Goal: Complete application form

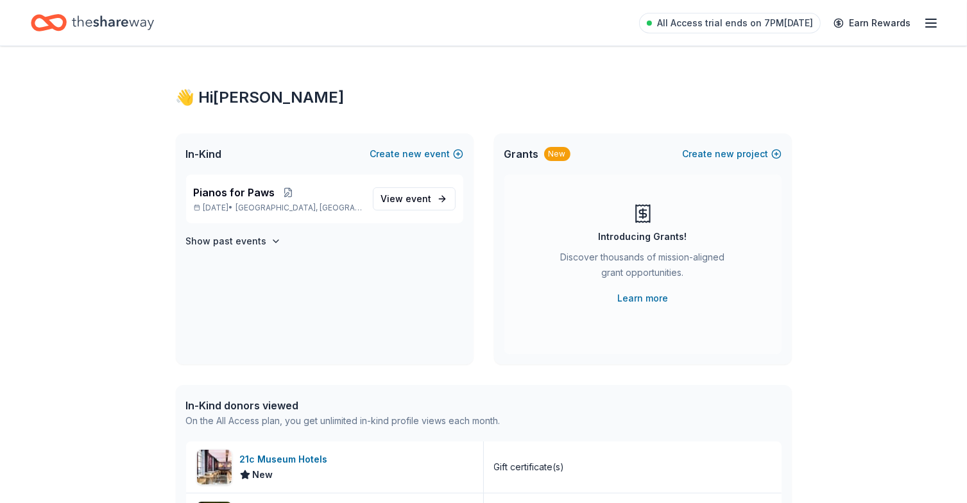
click at [934, 23] on icon "button" at bounding box center [930, 22] width 15 height 15
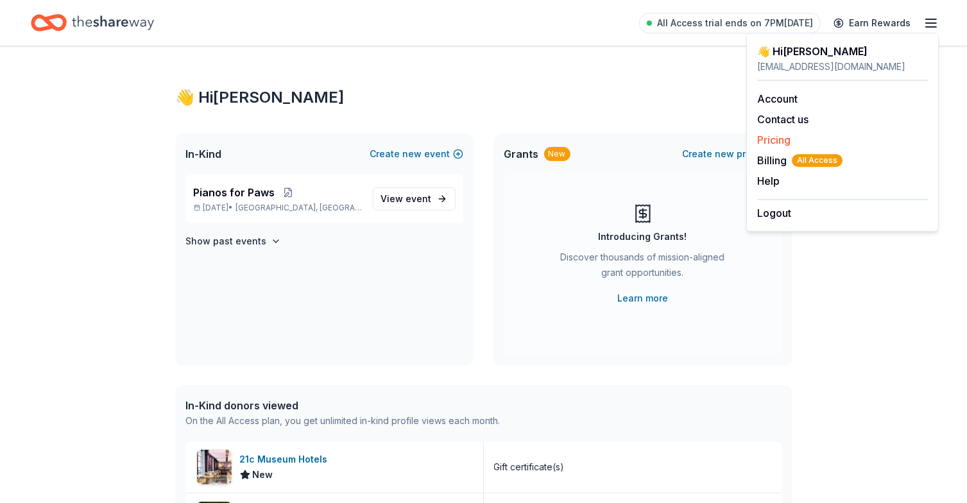
click at [776, 135] on link "Pricing" at bounding box center [773, 139] width 33 height 13
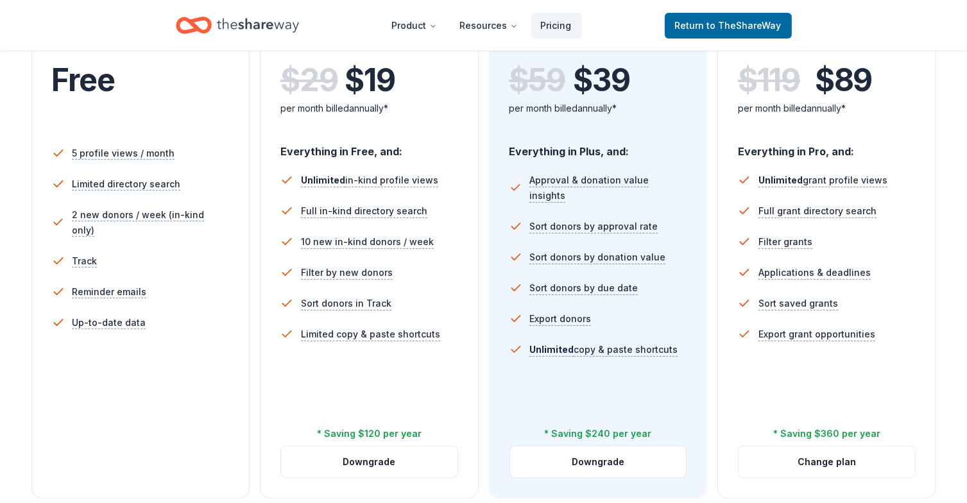
scroll to position [321, 0]
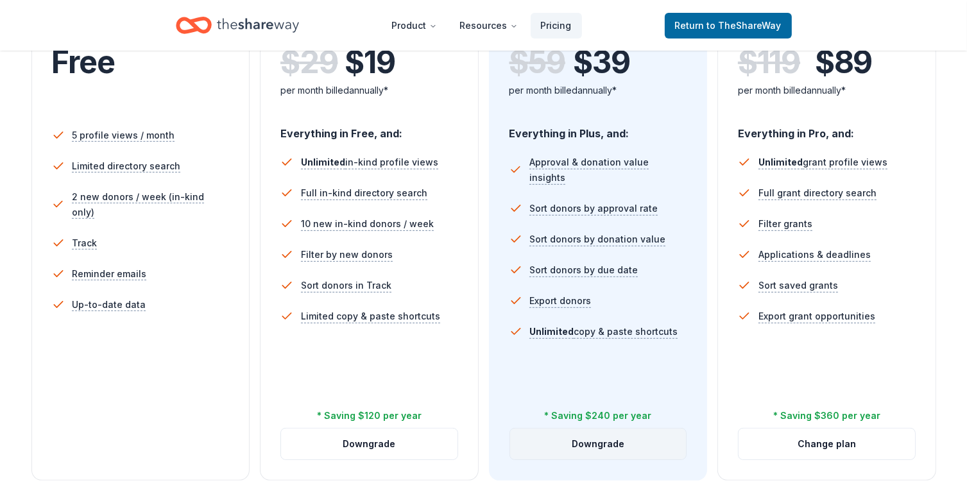
click at [583, 443] on button "Downgrade" at bounding box center [598, 444] width 176 height 31
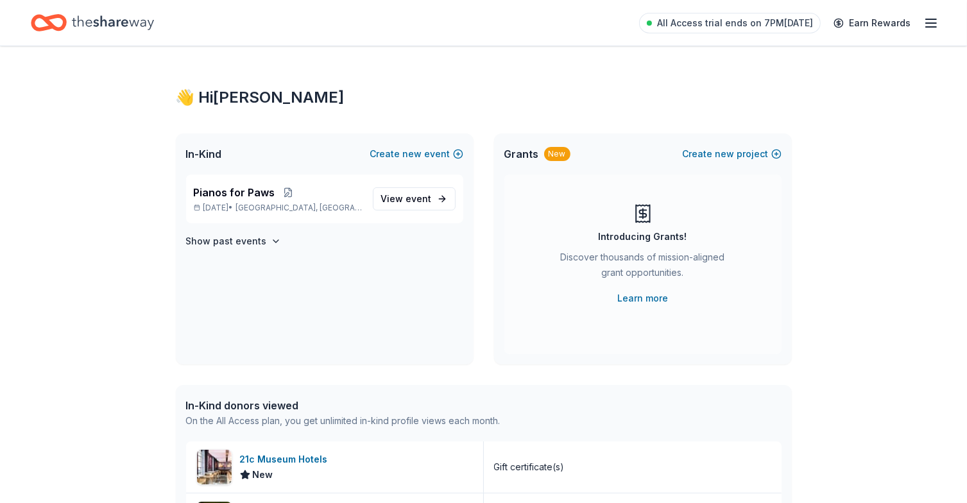
click at [933, 24] on icon "button" at bounding box center [930, 22] width 15 height 15
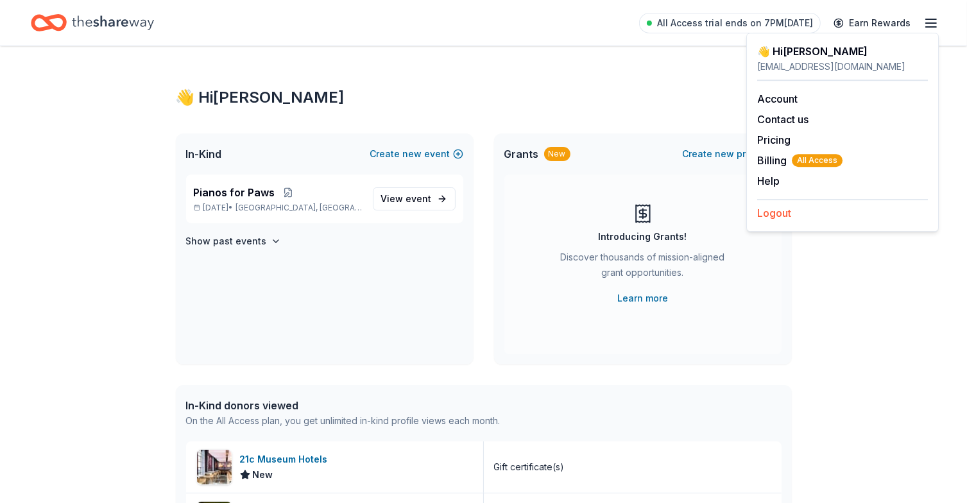
click at [762, 210] on button "Logout" at bounding box center [774, 212] width 34 height 15
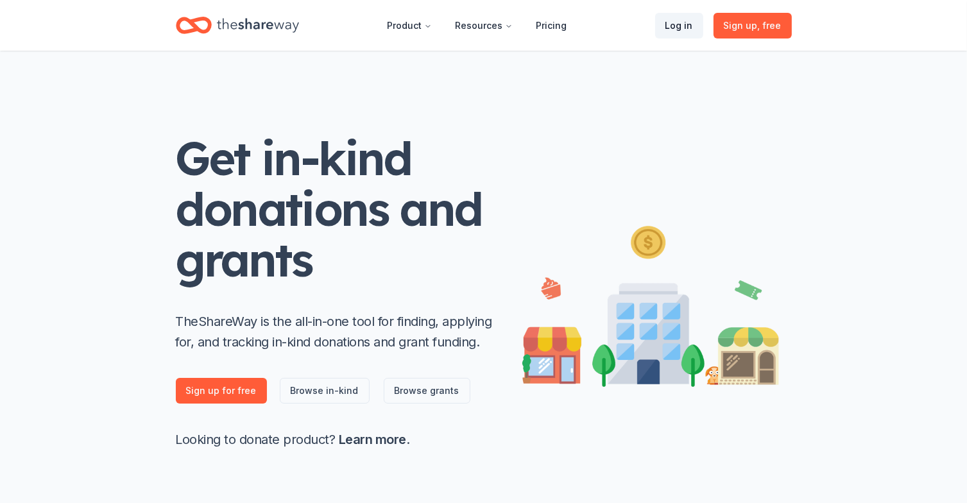
click at [676, 24] on link "Log in" at bounding box center [679, 26] width 48 height 26
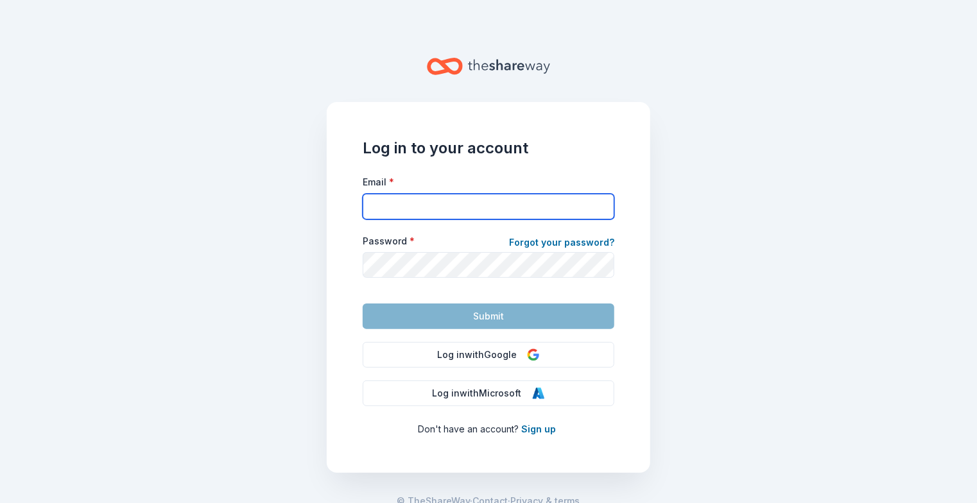
type input "[EMAIL_ADDRESS][DOMAIN_NAME]"
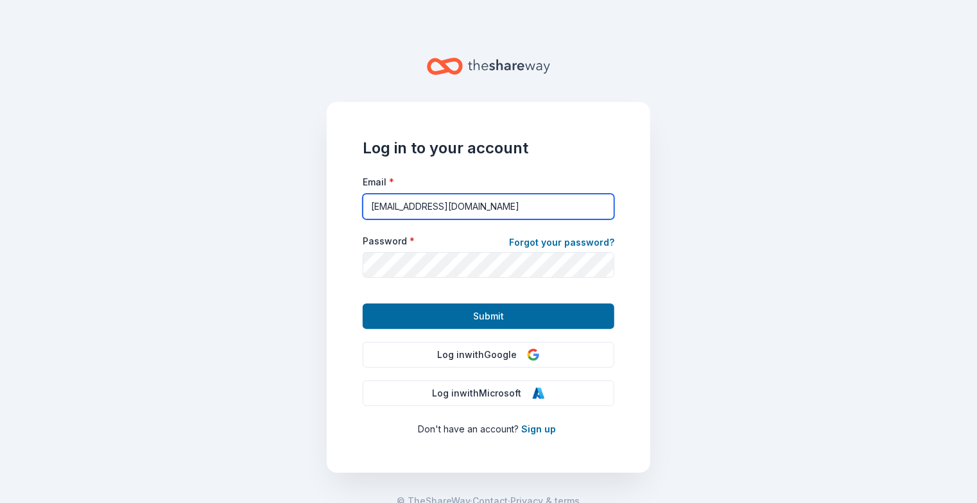
drag, startPoint x: 481, startPoint y: 207, endPoint x: 363, endPoint y: 200, distance: 117.6
click at [364, 200] on input "[EMAIL_ADDRESS][DOMAIN_NAME]" at bounding box center [489, 207] width 252 height 26
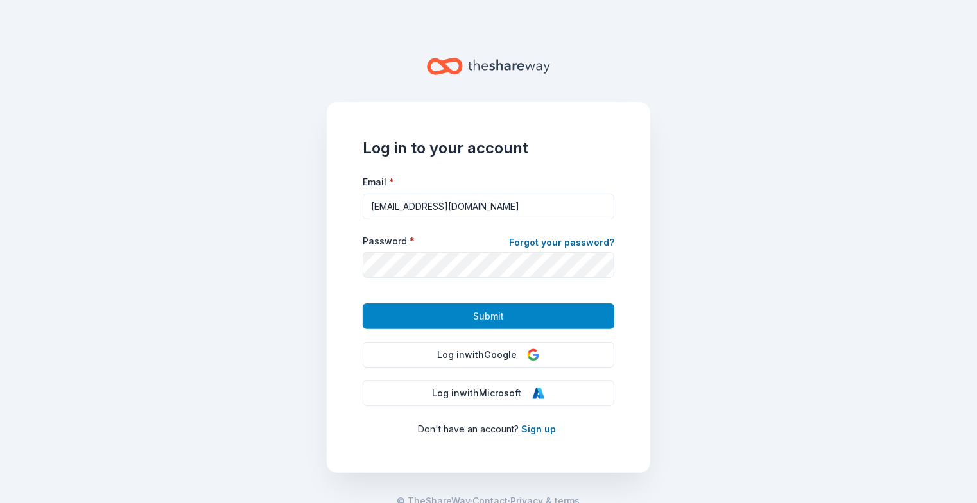
click at [503, 315] on button "Submit" at bounding box center [489, 316] width 252 height 26
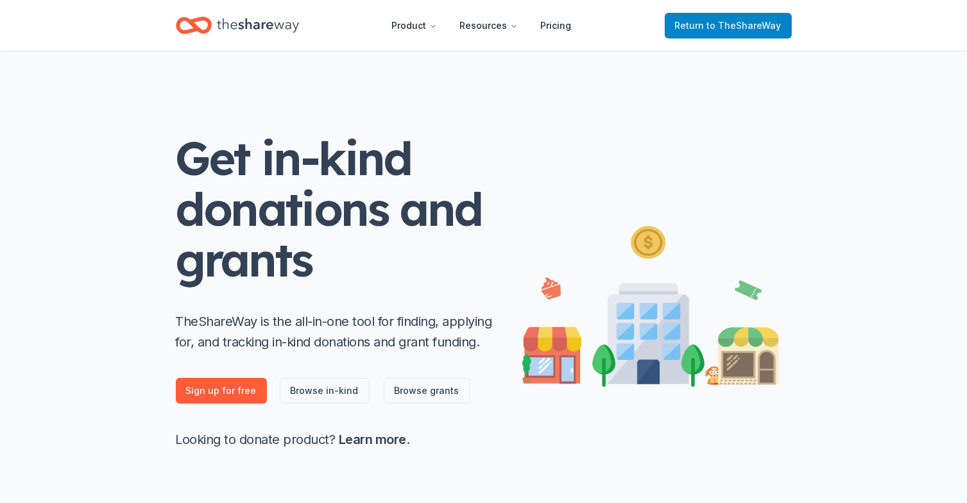
click at [726, 20] on span "to TheShareWay" at bounding box center [744, 25] width 74 height 11
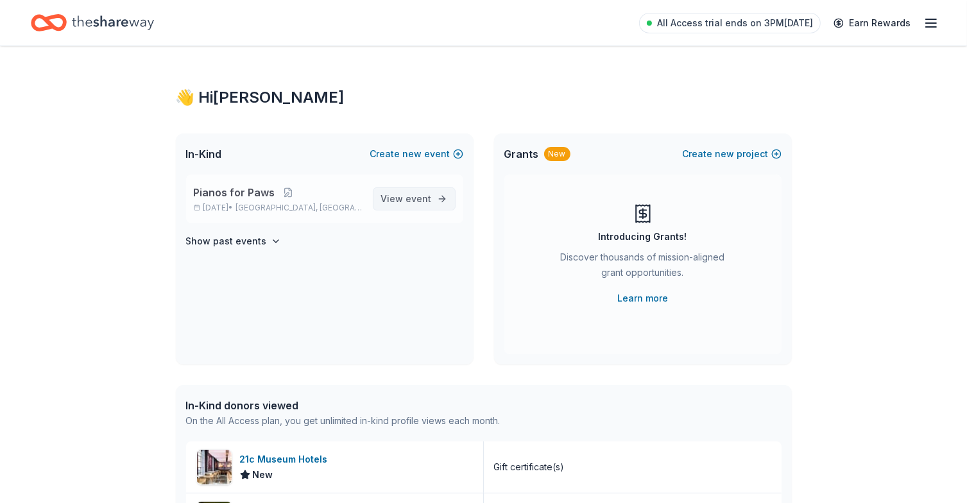
click at [414, 193] on span "event" at bounding box center [419, 198] width 26 height 11
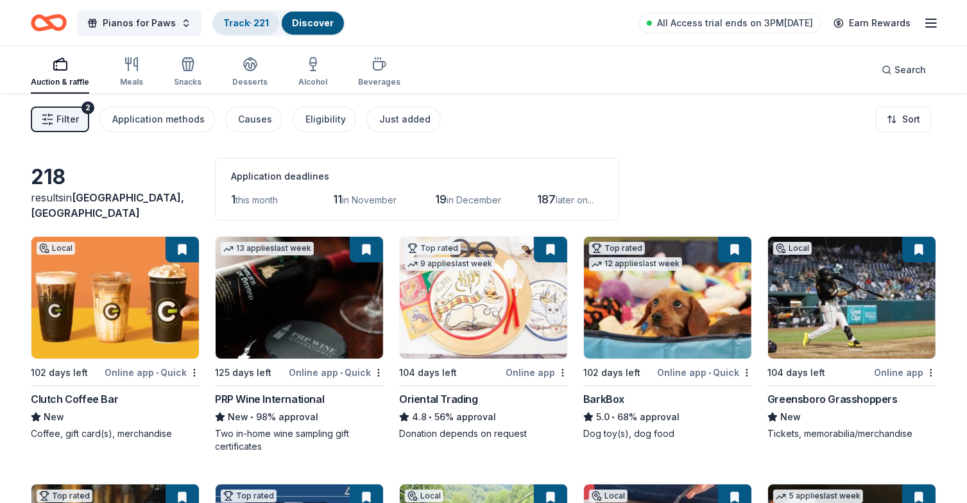
click at [237, 20] on link "Track · 221" at bounding box center [246, 22] width 46 height 11
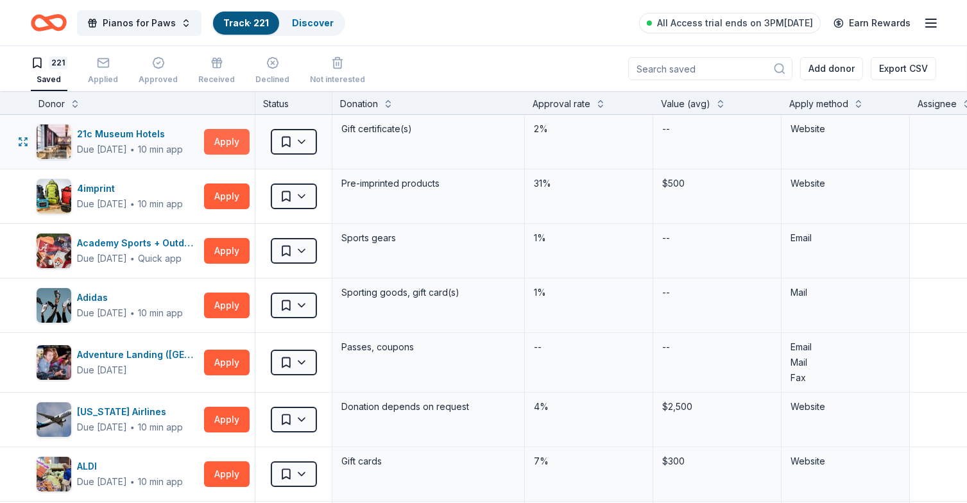
click at [231, 133] on button "Apply" at bounding box center [227, 142] width 46 height 26
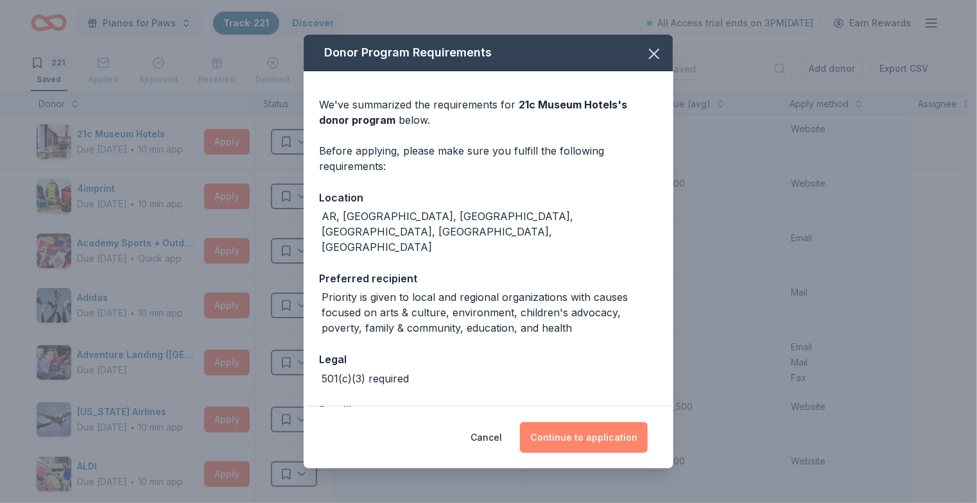
click at [576, 436] on button "Continue to application" at bounding box center [584, 437] width 128 height 31
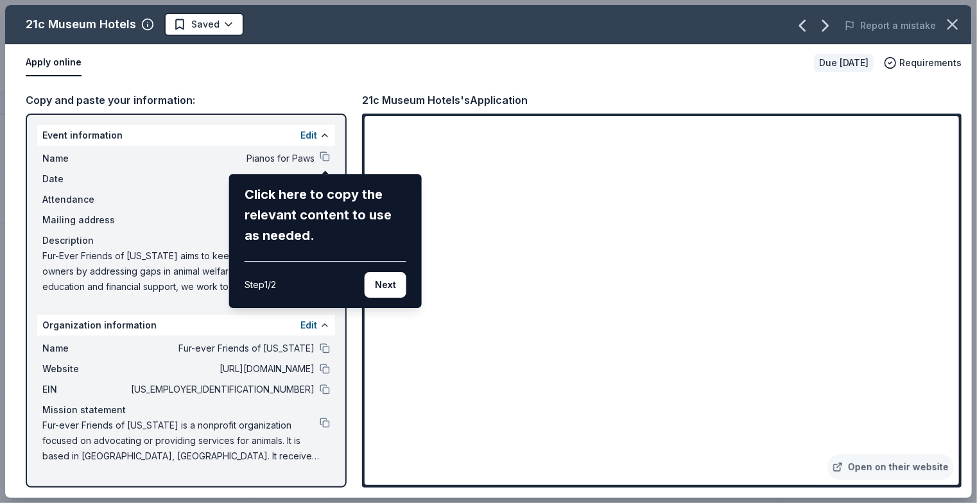
drag, startPoint x: 397, startPoint y: 288, endPoint x: 389, endPoint y: 287, distance: 7.8
click at [389, 287] on button "Next" at bounding box center [385, 285] width 42 height 26
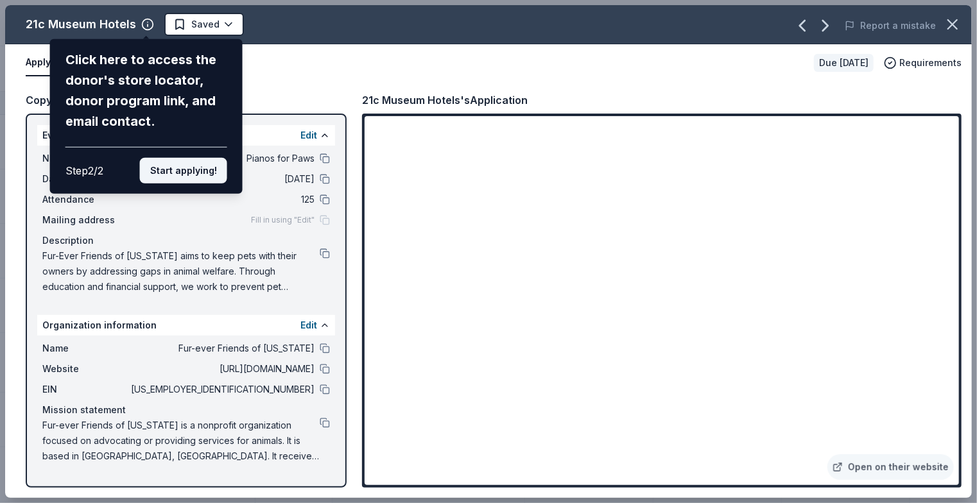
click at [201, 175] on button "Start applying!" at bounding box center [183, 171] width 87 height 26
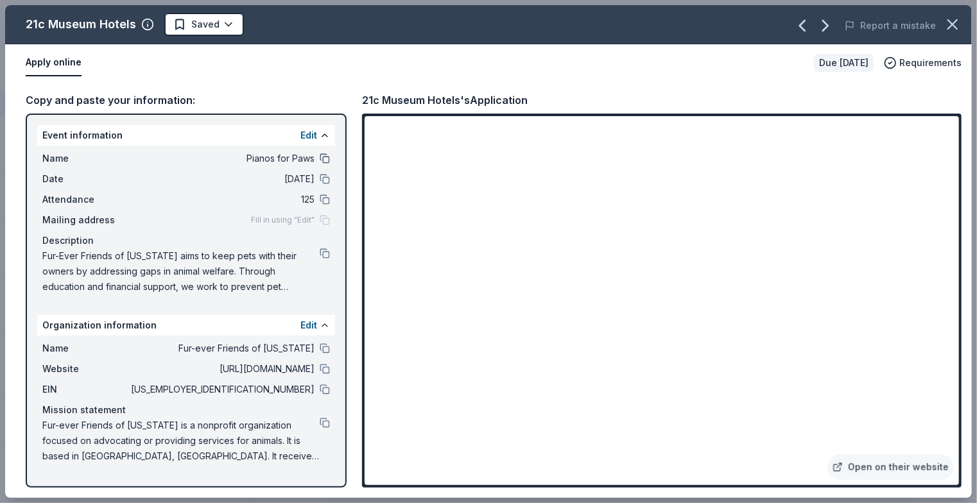
click at [323, 156] on button at bounding box center [325, 158] width 10 height 10
click at [145, 266] on span "Fur-Ever Friends of [US_STATE] aims to keep pets with their owners by addressin…" at bounding box center [180, 271] width 277 height 46
click at [156, 254] on span "Fur-Ever Friends of [US_STATE] aims to keep pets with their owners by addressin…" at bounding box center [180, 271] width 277 height 46
click at [316, 135] on button "Edit" at bounding box center [308, 135] width 17 height 15
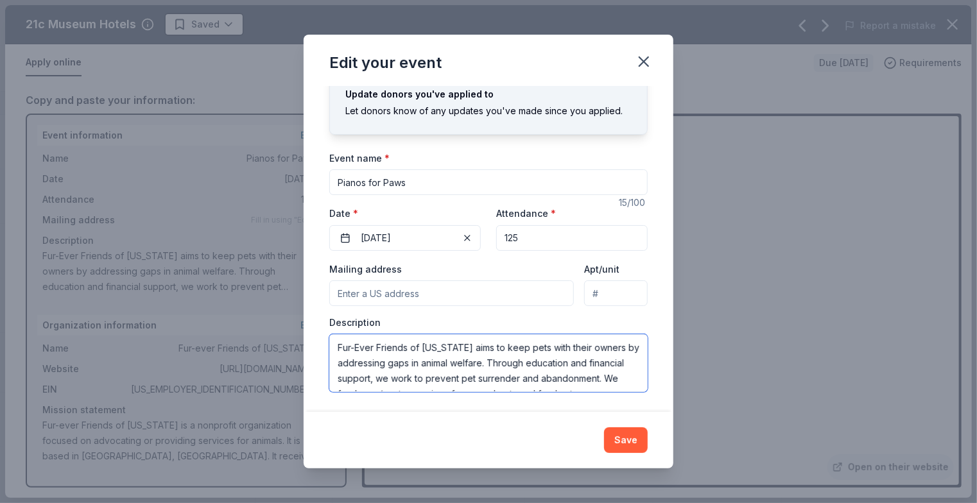
scroll to position [26, 0]
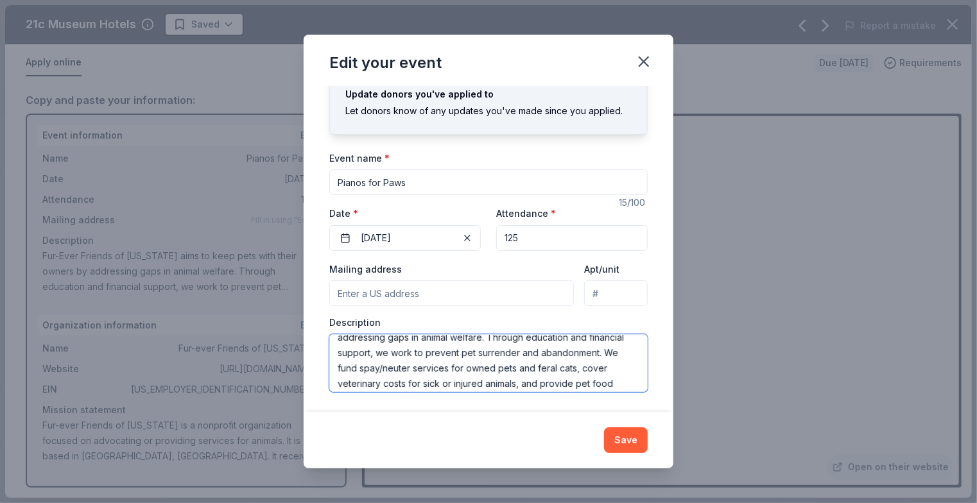
click at [427, 354] on textarea "Fur-Ever Friends of [US_STATE] aims to keep pets with their owners by addressin…" at bounding box center [488, 363] width 318 height 58
click at [558, 369] on textarea "Fur-Ever Friends of [US_STATE] aims to keep pets with their owners by addressin…" at bounding box center [488, 363] width 318 height 58
drag, startPoint x: 337, startPoint y: 383, endPoint x: 367, endPoint y: 380, distance: 30.3
click at [367, 380] on textarea "Fur-Ever Friends of [US_STATE] aims to keep pets with their owners by addressin…" at bounding box center [488, 363] width 318 height 58
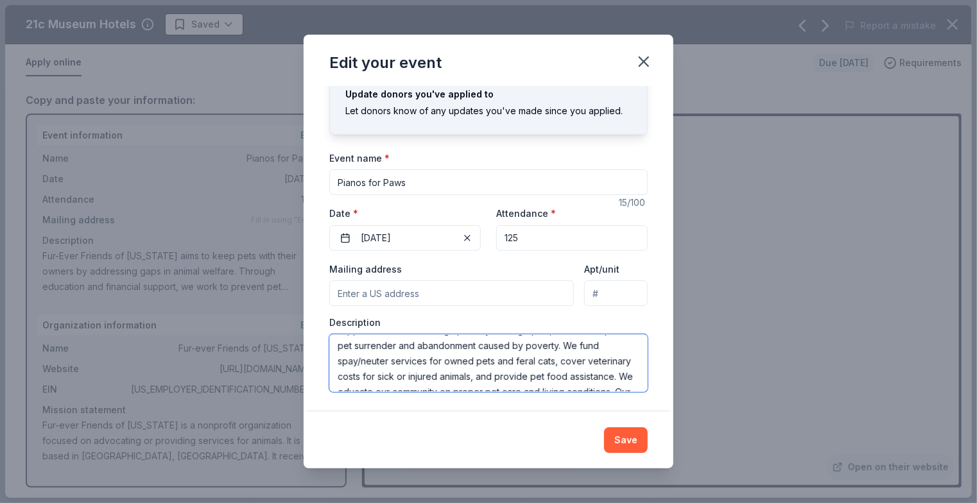
scroll to position [67, 0]
click at [369, 342] on textarea "Fur-Ever Friends of [US_STATE] aims to keep pets with their owners by addressin…" at bounding box center [488, 363] width 318 height 58
drag, startPoint x: 334, startPoint y: 344, endPoint x: 610, endPoint y: 393, distance: 280.2
click at [610, 393] on div "Changes made here will update the Event too. Update donors you've applied to Le…" at bounding box center [488, 249] width 370 height 327
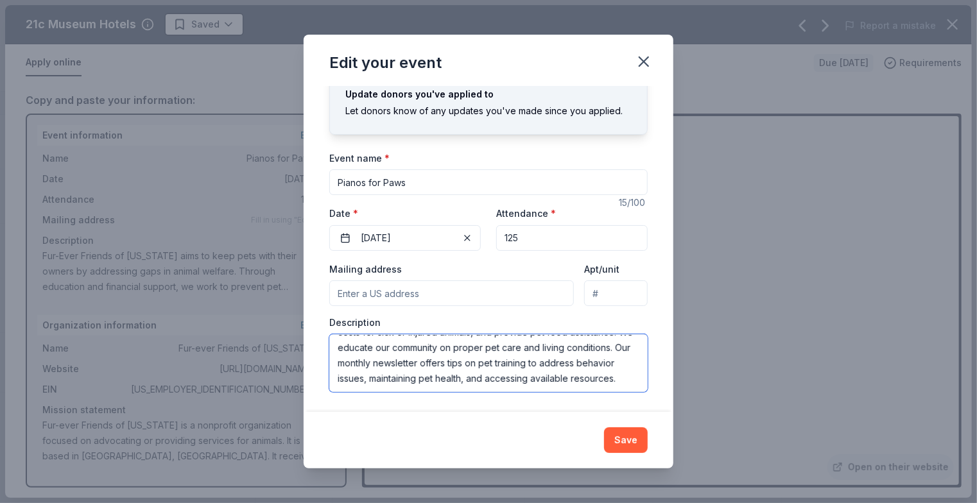
type textarea "Fur-Ever Friends of [US_STATE] aims to keep pets with their owners by addressin…"
click at [646, 63] on icon "button" at bounding box center [643, 61] width 9 height 9
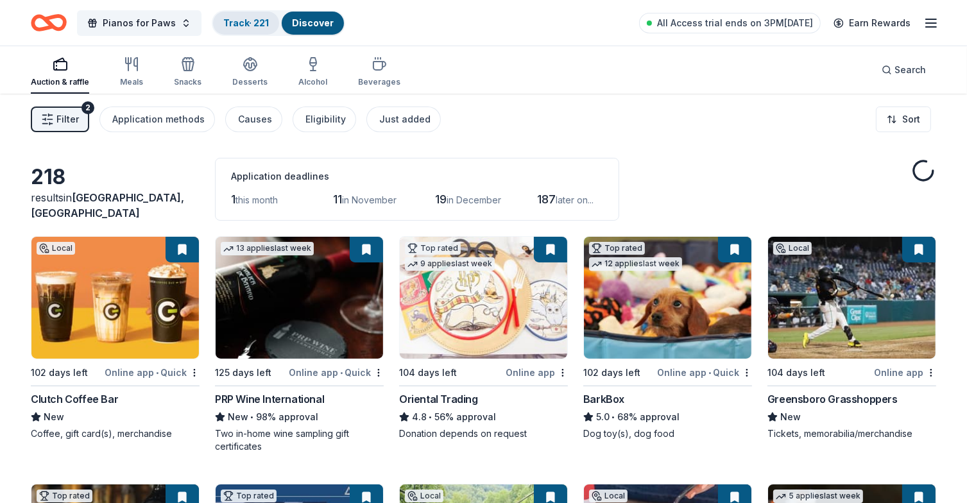
click at [234, 21] on link "Track · 221" at bounding box center [246, 22] width 46 height 11
click at [121, 14] on button "Pianos for Paws" at bounding box center [139, 23] width 124 height 26
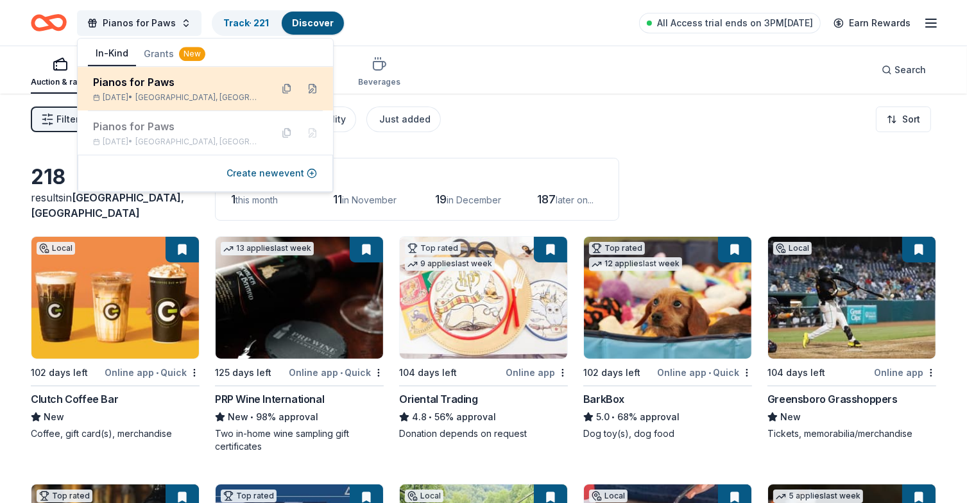
click at [123, 87] on div "Pianos for Paws" at bounding box center [177, 81] width 168 height 15
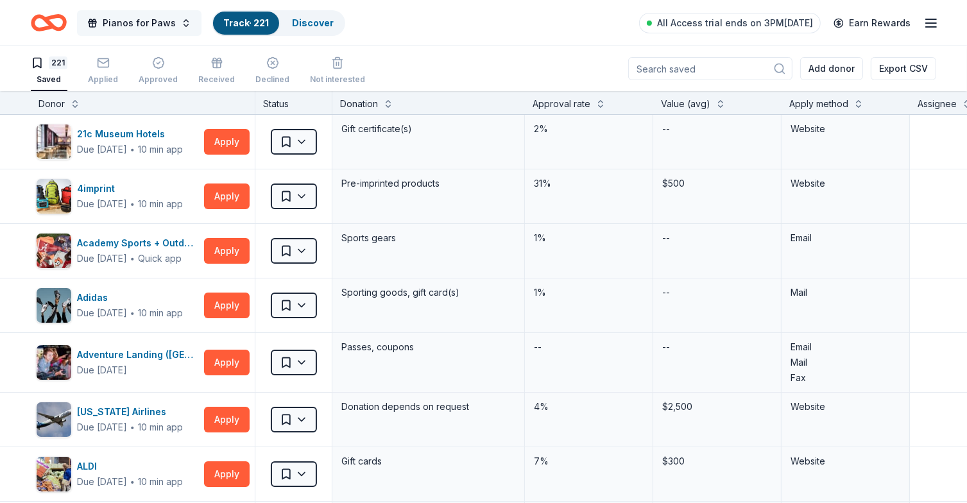
click at [135, 22] on span "Pianos for Paws" at bounding box center [139, 22] width 73 height 15
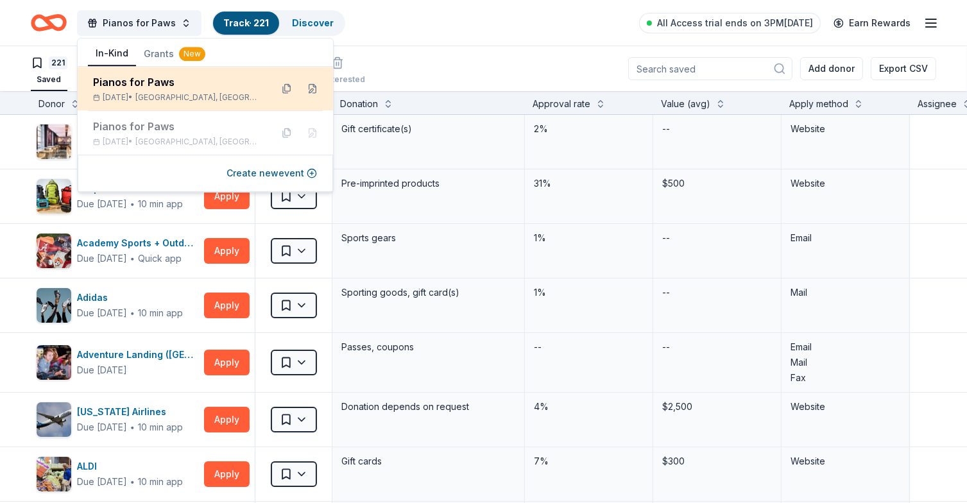
click at [155, 90] on div "Pianos for Paws [DATE] • [GEOGRAPHIC_DATA], [GEOGRAPHIC_DATA]" at bounding box center [177, 88] width 168 height 28
click at [312, 88] on button at bounding box center [312, 88] width 21 height 21
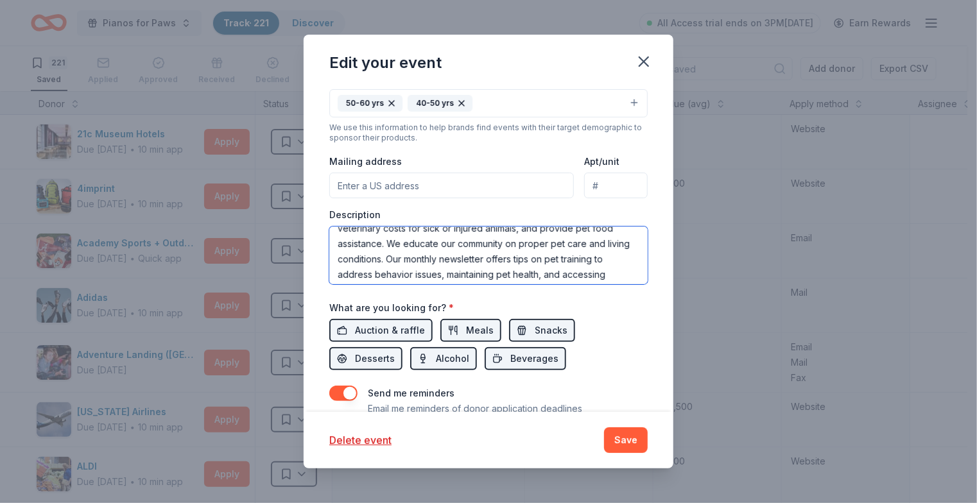
scroll to position [92, 0]
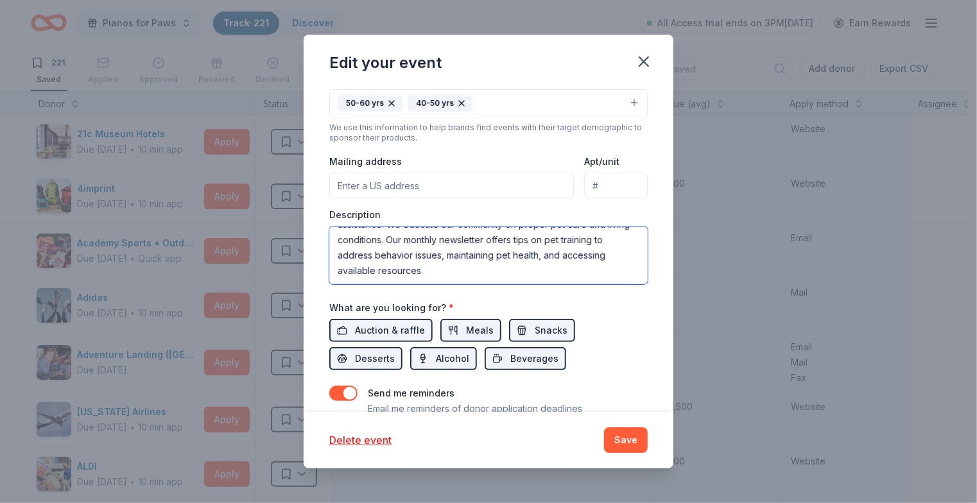
drag, startPoint x: 332, startPoint y: 236, endPoint x: 593, endPoint y: 293, distance: 266.7
click at [605, 292] on div "Event name * Pianos for Paws 15 /100 Event website Attendance * 125 Date * [DAT…" at bounding box center [488, 166] width 318 height 642
paste textarea "is dedicated to keeping pets with their owners by addressing gaps in animal wel…"
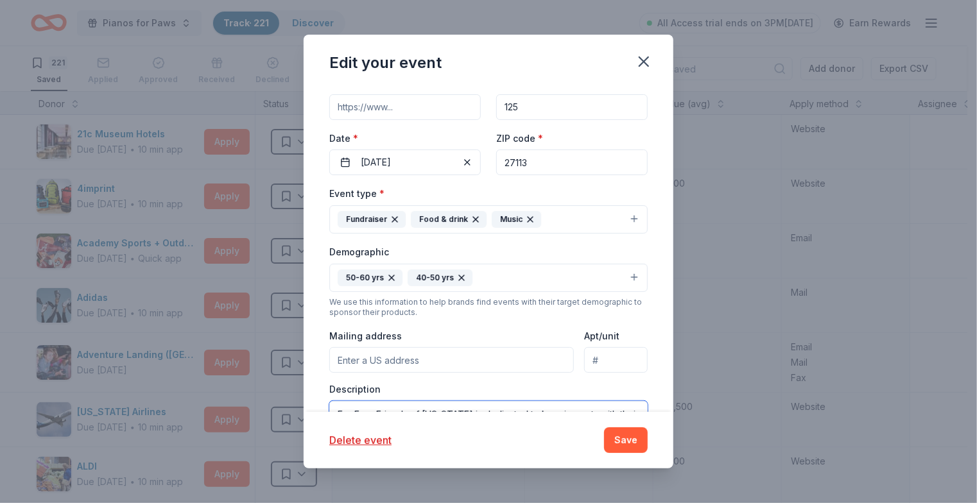
scroll to position [192, 0]
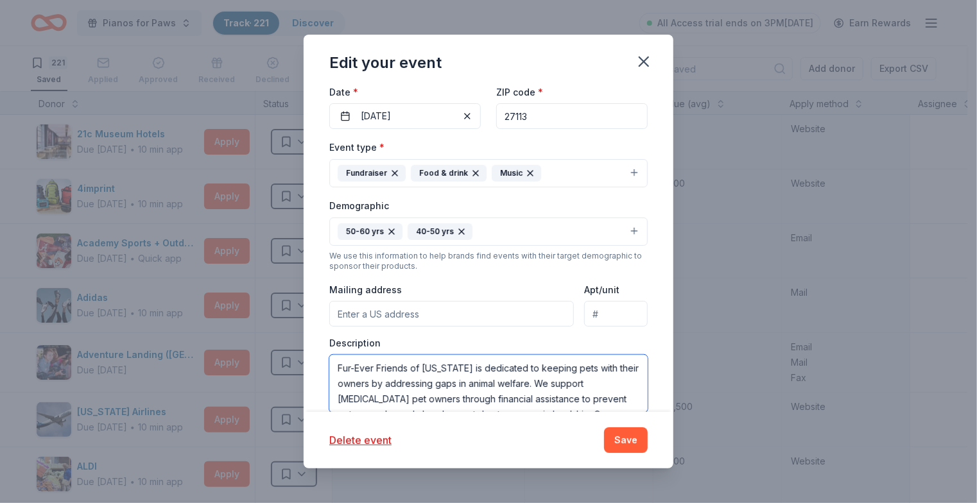
type textarea "Fur-Ever Friends of [US_STATE] is dedicated to keeping pets with their owners b…"
click at [352, 308] on input "Mailing address" at bounding box center [451, 314] width 244 height 26
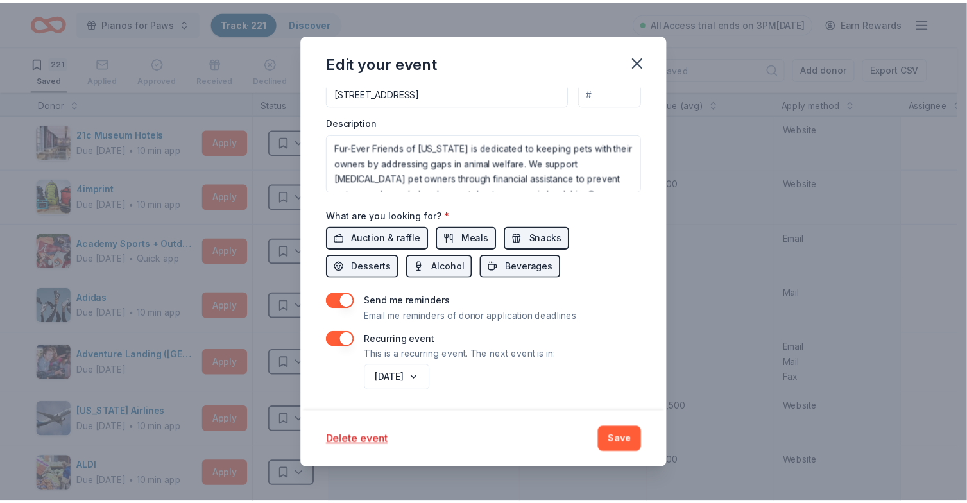
scroll to position [414, 0]
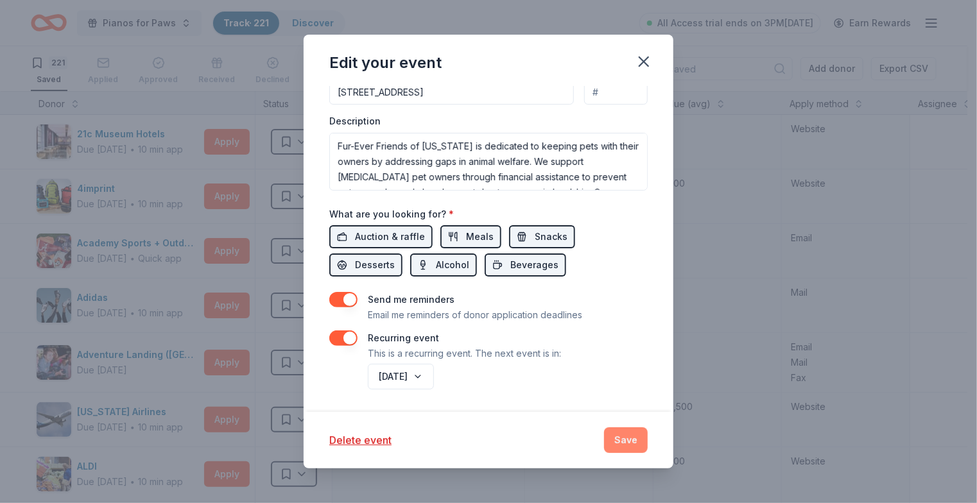
type input "[STREET_ADDRESS]"
click at [633, 442] on button "Save" at bounding box center [626, 440] width 44 height 26
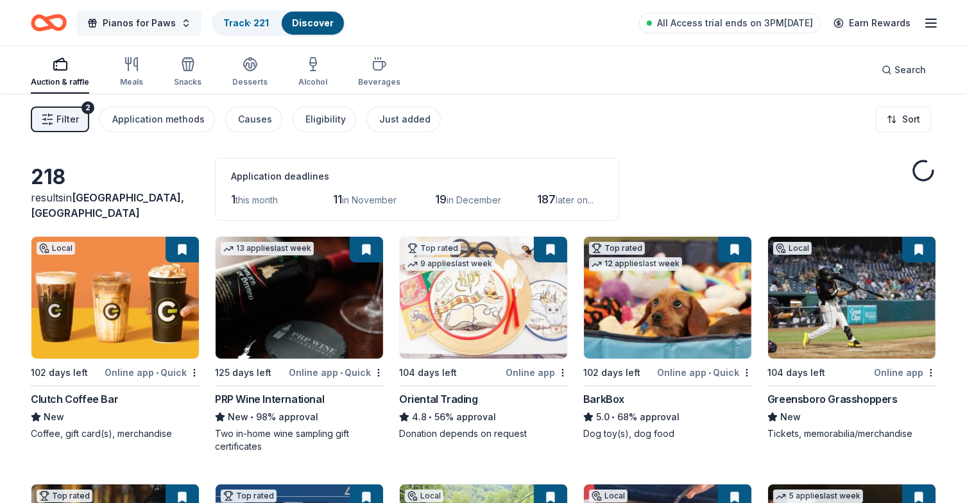
click at [170, 19] on span "Pianos for Paws" at bounding box center [139, 22] width 73 height 15
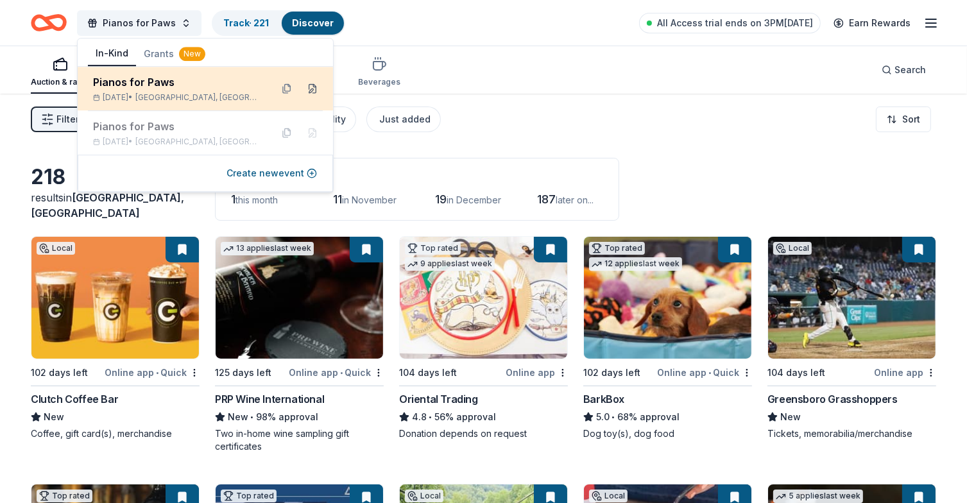
click at [316, 87] on button at bounding box center [312, 88] width 21 height 21
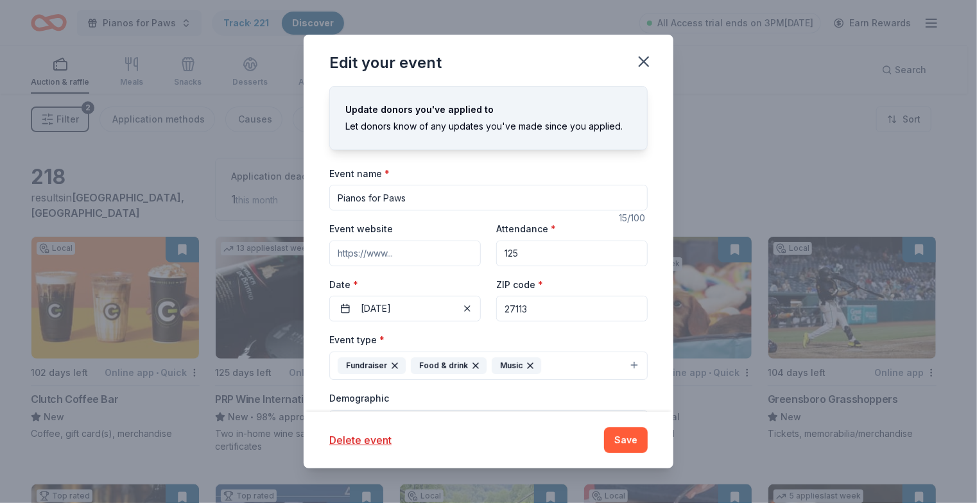
click at [409, 255] on input "Event website" at bounding box center [404, 254] width 151 height 26
click at [398, 251] on input "Event website" at bounding box center [404, 254] width 151 height 26
click at [388, 254] on input "Event website" at bounding box center [404, 254] width 151 height 26
click at [398, 253] on input "Event website" at bounding box center [404, 254] width 151 height 26
click at [390, 253] on input "Event website" at bounding box center [404, 254] width 151 height 26
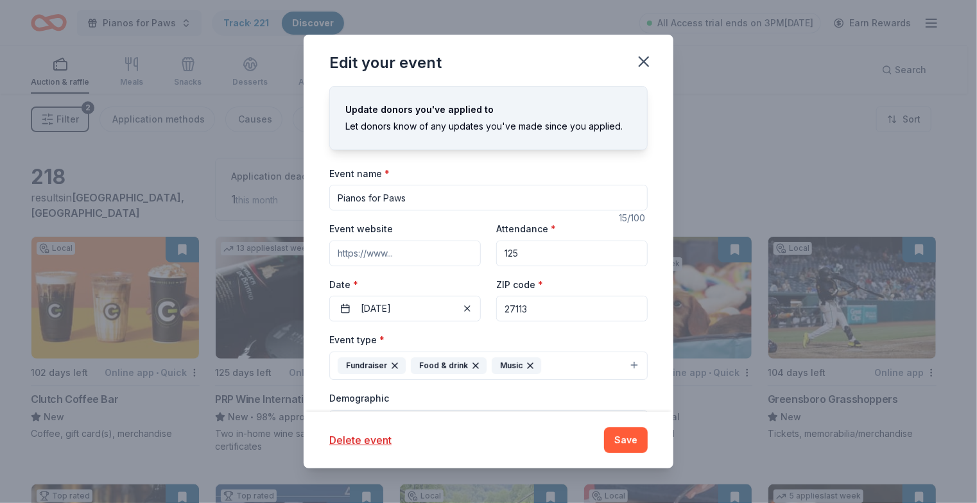
click at [390, 253] on input "Event website" at bounding box center [404, 254] width 151 height 26
type input "w"
type input "h"
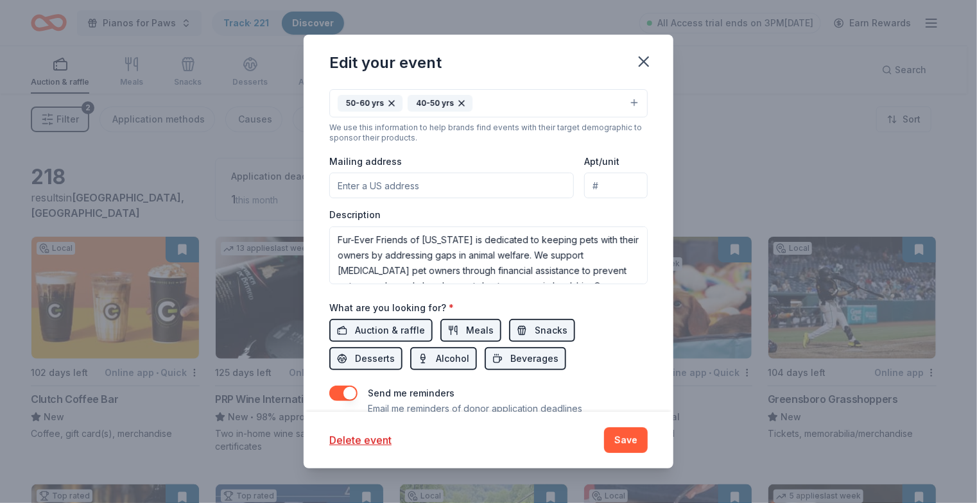
scroll to position [414, 0]
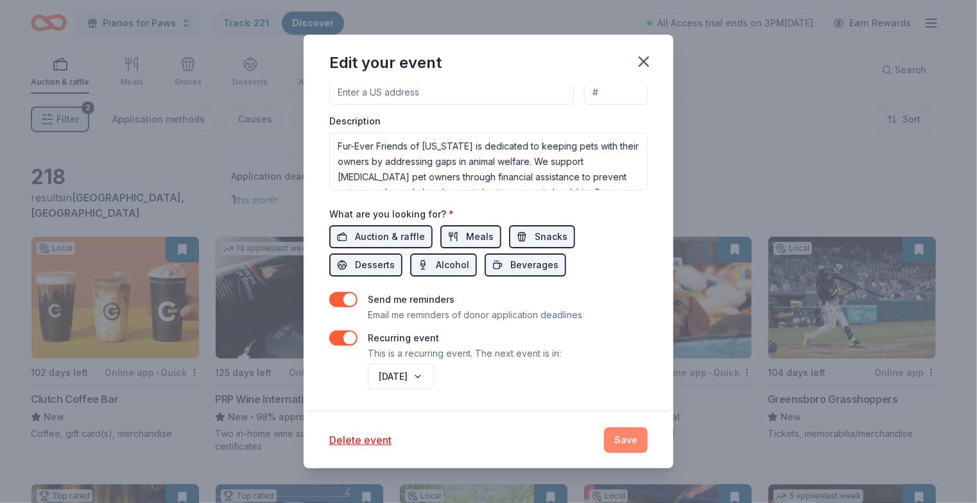
type input "[DOMAIN_NAME]"
click at [629, 437] on button "Save" at bounding box center [626, 440] width 44 height 26
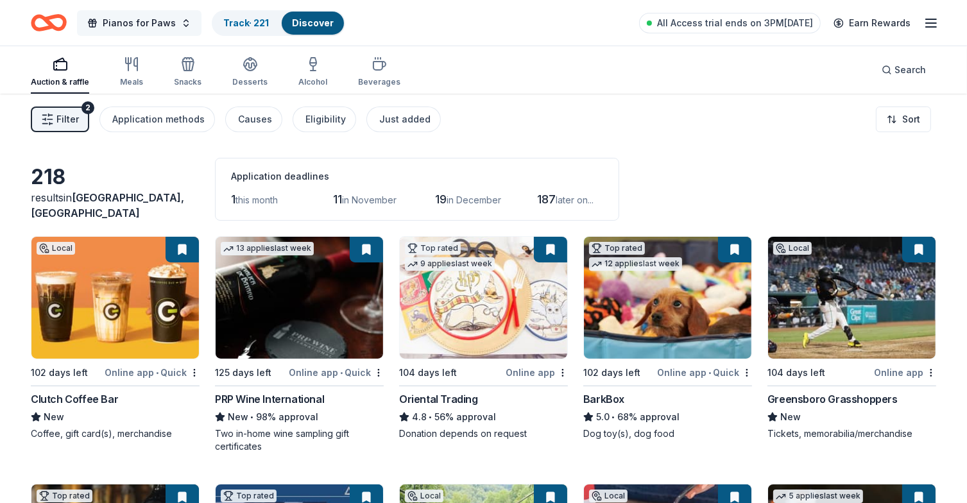
click at [167, 20] on span "Pianos for Paws" at bounding box center [139, 22] width 73 height 15
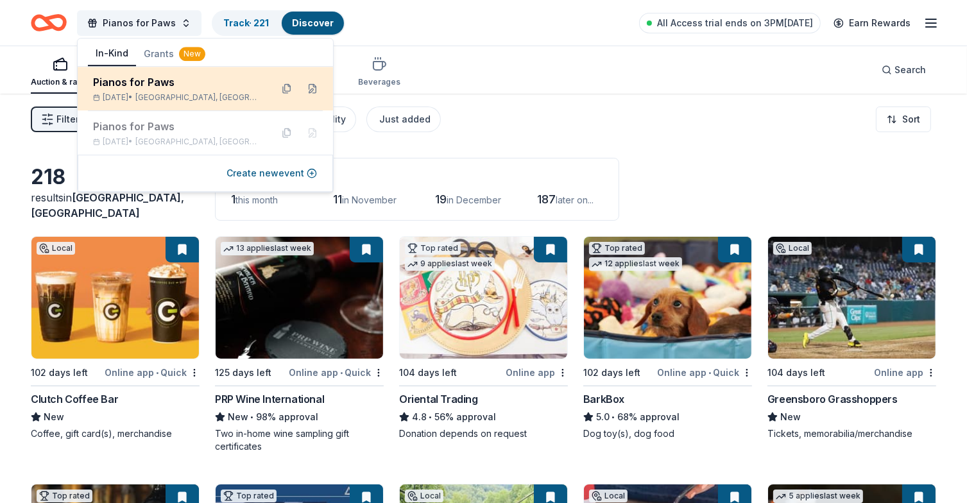
click at [124, 85] on div "Pianos for Paws" at bounding box center [177, 81] width 168 height 15
click at [311, 84] on button at bounding box center [312, 88] width 21 height 21
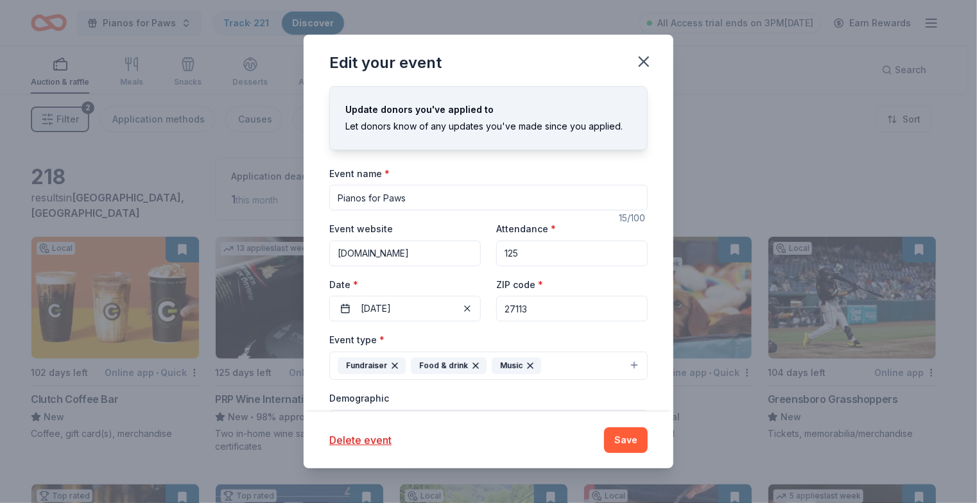
drag, startPoint x: 454, startPoint y: 260, endPoint x: 324, endPoint y: 247, distance: 130.9
click at [324, 247] on div "Update donors you've applied to Let donors know of any updates you've made sinc…" at bounding box center [488, 249] width 370 height 327
paste input "[URL][DOMAIN_NAME]"
type input "[URL][DOMAIN_NAME]"
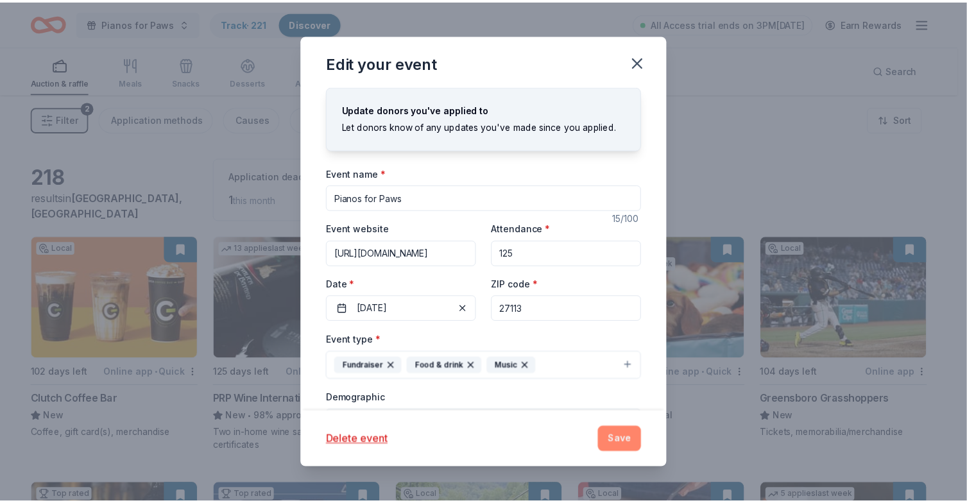
scroll to position [0, 0]
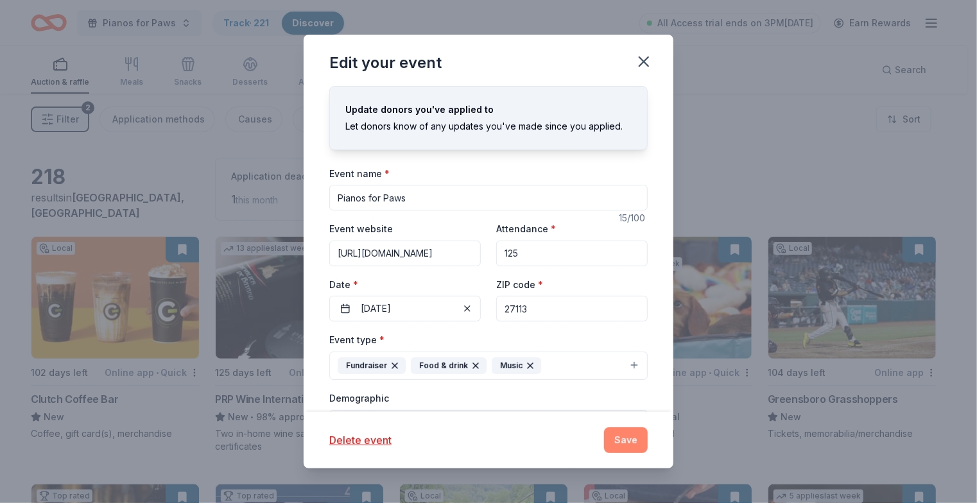
click at [628, 443] on button "Save" at bounding box center [626, 440] width 44 height 26
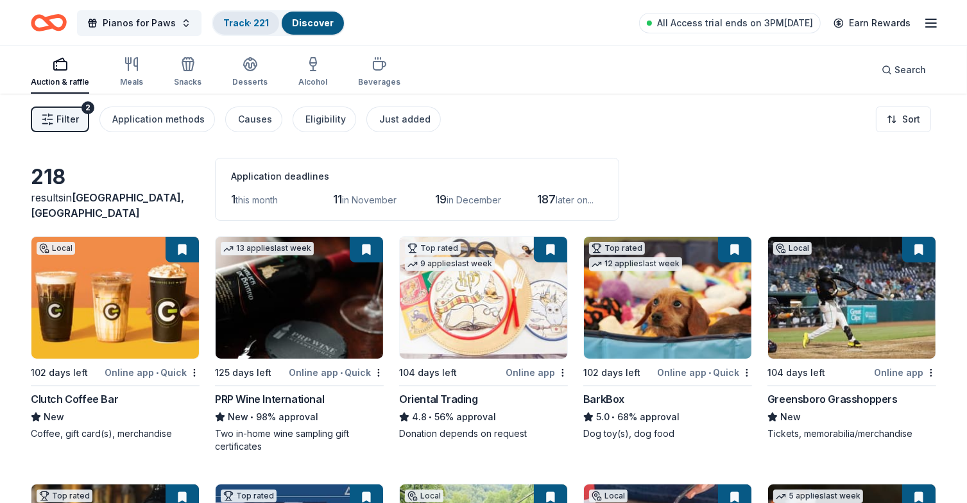
click at [232, 15] on div "Track · 221" at bounding box center [246, 23] width 66 height 23
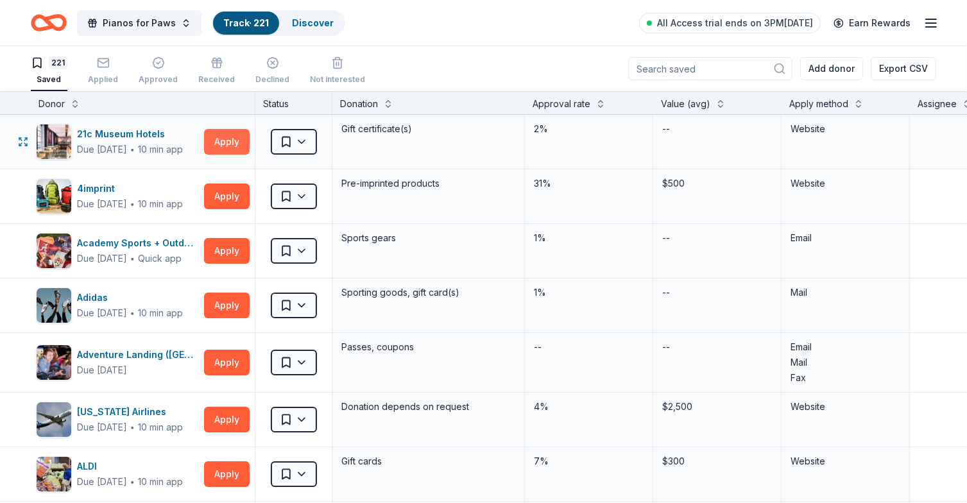
click at [223, 138] on button "Apply" at bounding box center [227, 142] width 46 height 26
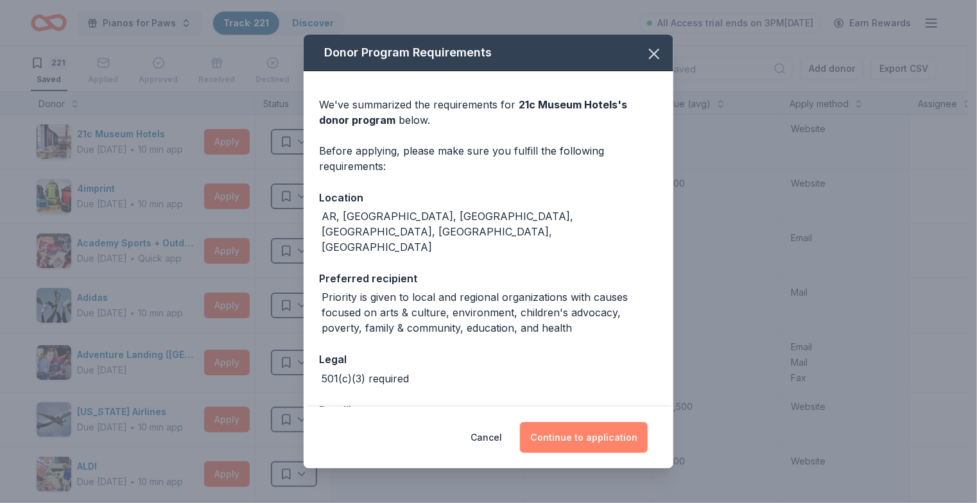
click at [588, 443] on button "Continue to application" at bounding box center [584, 437] width 128 height 31
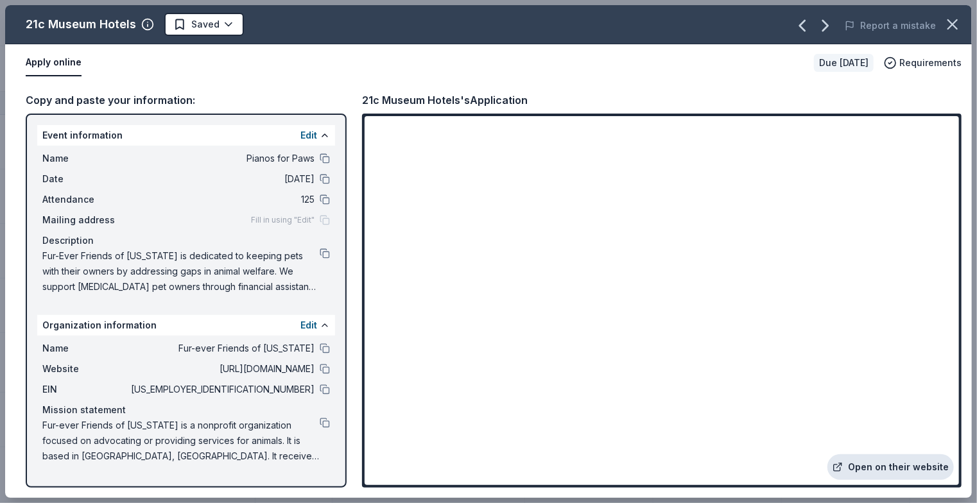
click at [903, 466] on link "Open on their website" at bounding box center [890, 467] width 126 height 26
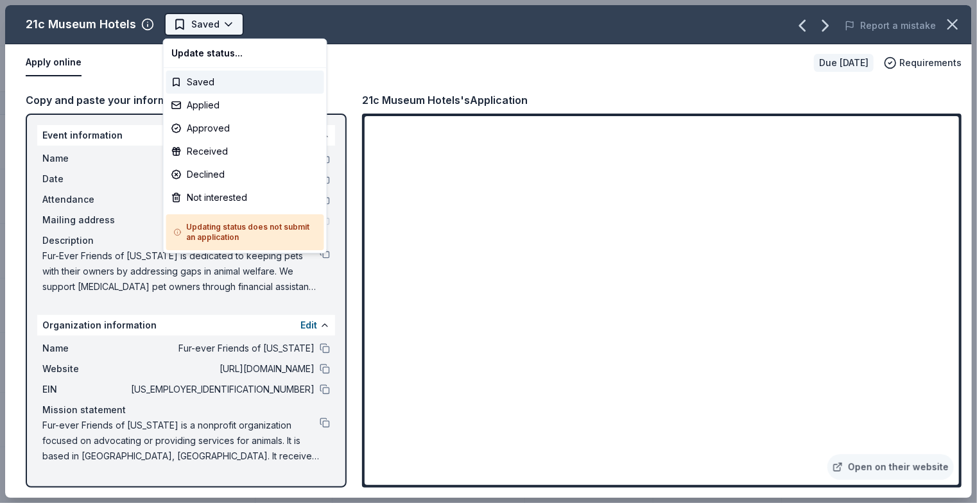
click at [226, 25] on html "Pianos for Paws Track · 221 Discover All Access trial ends on 3PM[DATE] Earn Re…" at bounding box center [488, 251] width 977 height 503
click at [415, 65] on html "Pianos for Paws Track · 221 Discover All Access trial ends on 3PM[DATE] Earn Re…" at bounding box center [488, 251] width 977 height 503
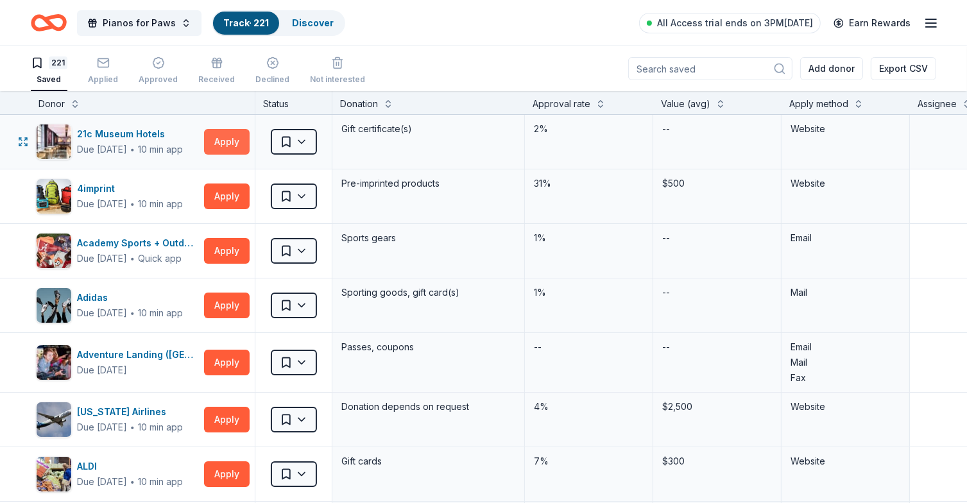
click at [224, 145] on button "Apply" at bounding box center [227, 142] width 46 height 26
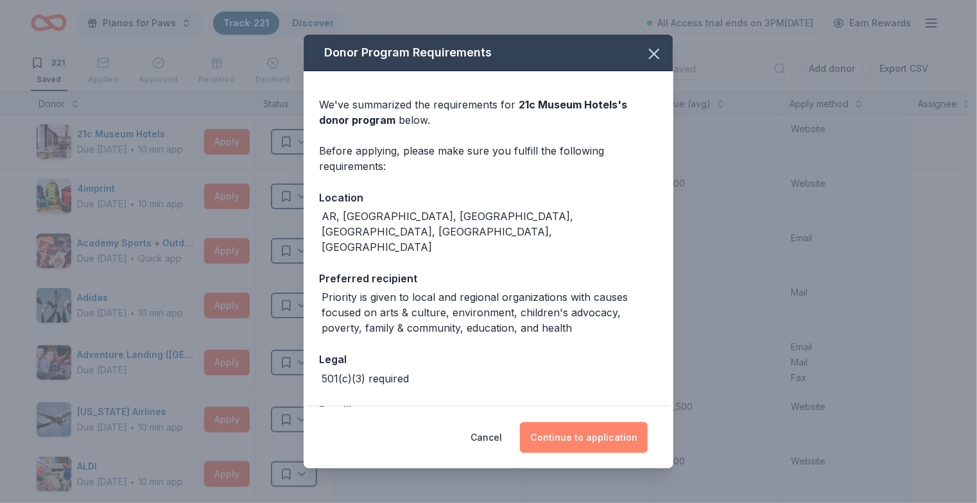
click at [599, 442] on button "Continue to application" at bounding box center [584, 437] width 128 height 31
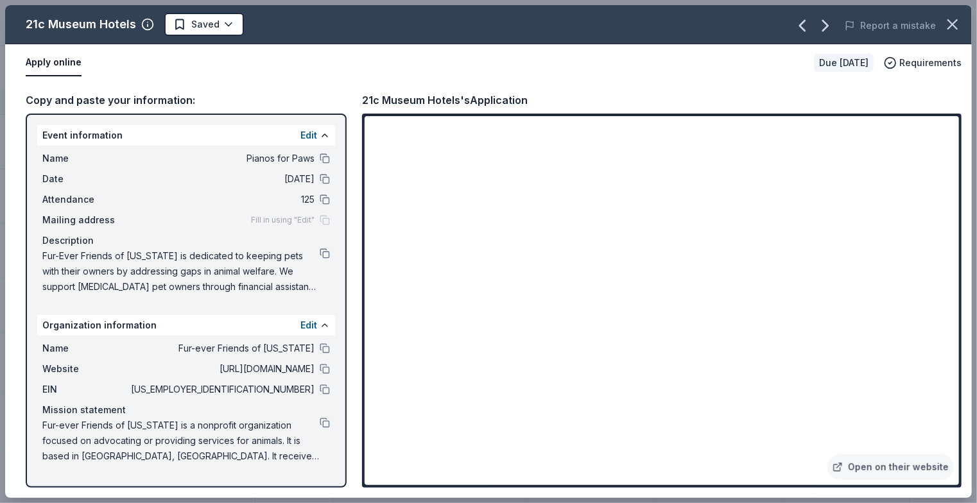
click at [71, 135] on div "Event information Edit" at bounding box center [186, 135] width 298 height 21
click at [893, 467] on link "Open on their website" at bounding box center [890, 467] width 126 height 26
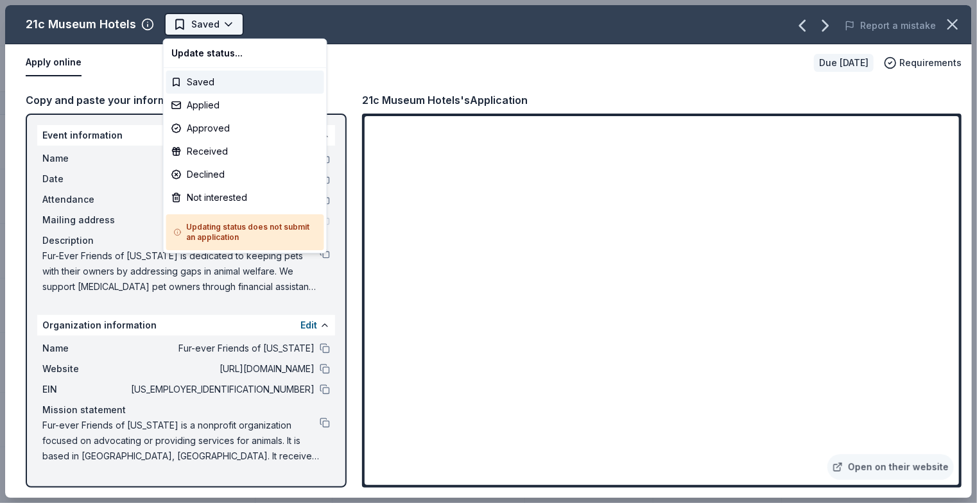
click at [226, 26] on html "Pianos for Paws Track · 221 Discover All Access trial ends on 3PM[DATE] Earn Re…" at bounding box center [488, 251] width 977 height 503
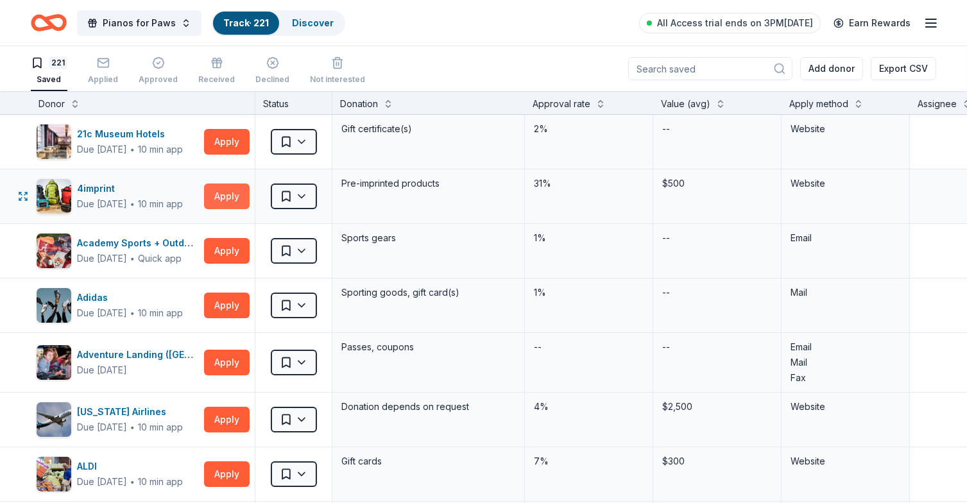
click at [234, 198] on button "Apply" at bounding box center [227, 197] width 46 height 26
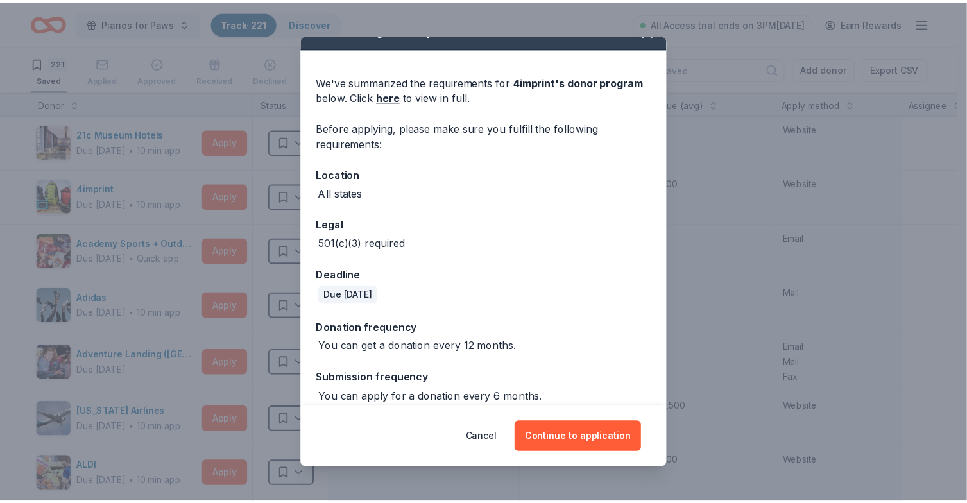
scroll to position [36, 0]
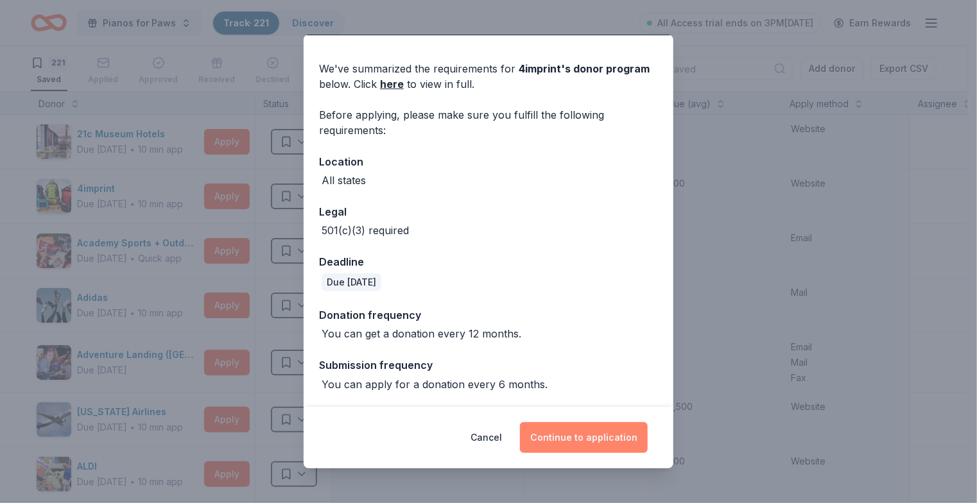
click at [567, 435] on button "Continue to application" at bounding box center [584, 437] width 128 height 31
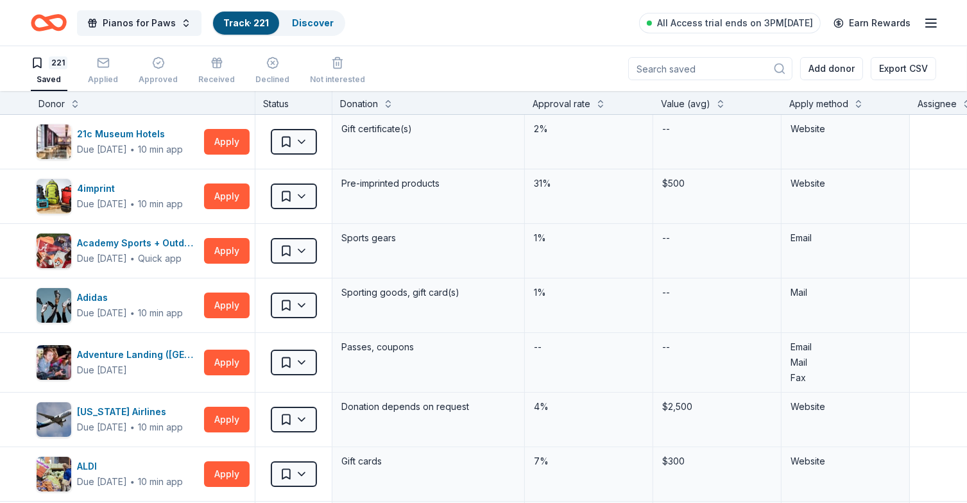
scroll to position [0, 0]
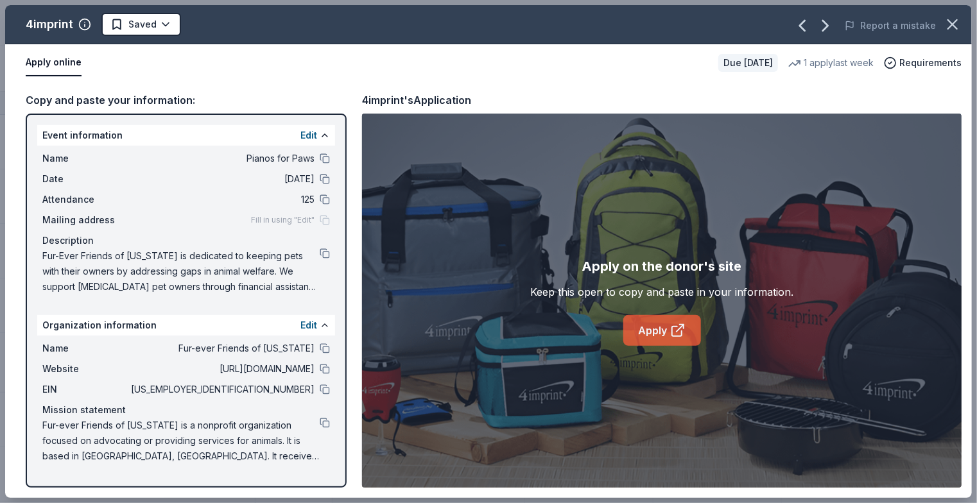
click at [662, 328] on link "Apply" at bounding box center [662, 330] width 78 height 31
drag, startPoint x: 40, startPoint y: 154, endPoint x: 290, endPoint y: 263, distance: 272.4
click at [290, 263] on div "Name Pianos for Paws Date [DATE] Attendance 125 Mailing address Fill in using "…" at bounding box center [186, 223] width 298 height 154
click at [326, 155] on button at bounding box center [325, 158] width 10 height 10
click at [324, 251] on button at bounding box center [325, 253] width 10 height 10
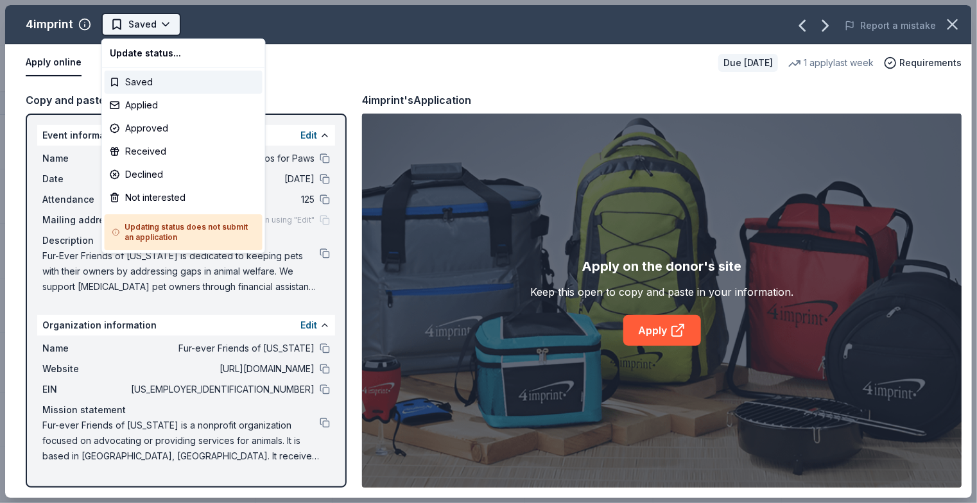
click at [164, 21] on html "Pianos for Paws Track · 221 Discover All Access trial ends on 3PM[DATE] Earn Re…" at bounding box center [488, 251] width 977 height 503
click at [146, 105] on div "Applied" at bounding box center [184, 105] width 158 height 23
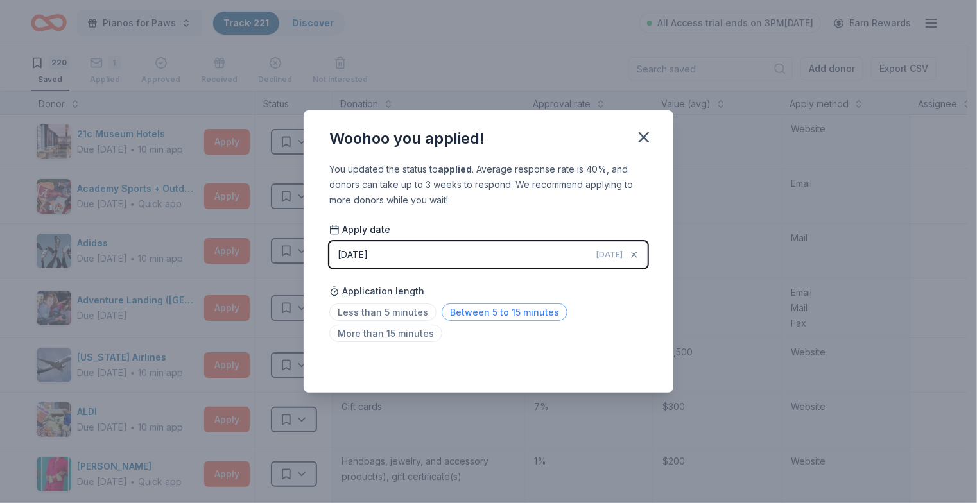
click at [501, 314] on span "Between 5 to 15 minutes" at bounding box center [504, 311] width 126 height 17
click at [647, 136] on icon "button" at bounding box center [644, 137] width 18 height 18
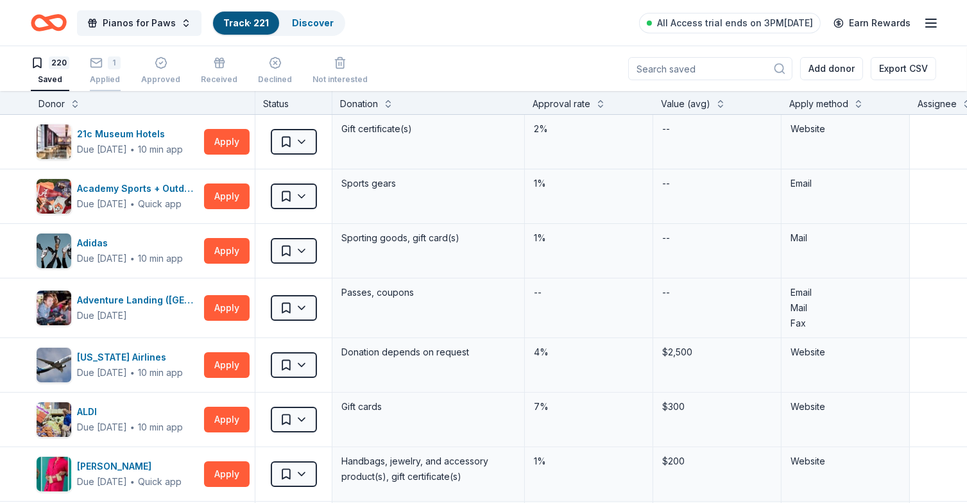
click at [106, 63] on div "1" at bounding box center [105, 62] width 31 height 13
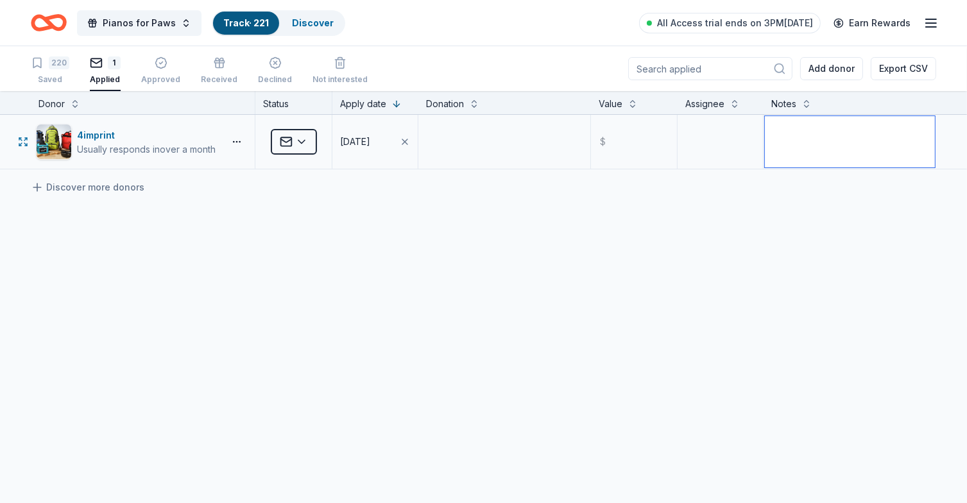
click at [855, 137] on textarea at bounding box center [850, 141] width 170 height 51
paste textarea "It takes about 6 weeks from the date of submission to process applications, dep…"
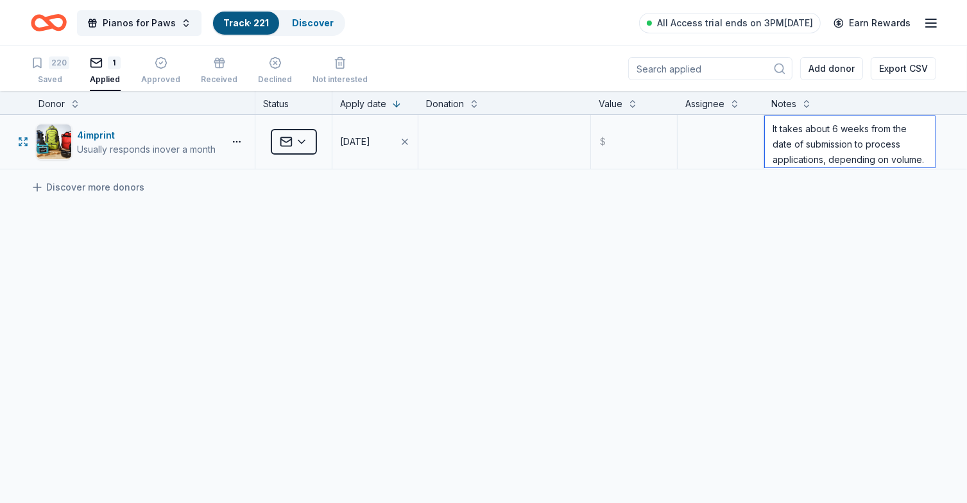
scroll to position [136, 0]
drag, startPoint x: 824, startPoint y: 156, endPoint x: 769, endPoint y: 148, distance: 55.8
click at [769, 148] on textarea "It takes about 6 weeks from the date of submission to process applications, dep…" at bounding box center [850, 141] width 170 height 51
type textarea "It takes about 6 weeks from the date of submission to process applications, dep…"
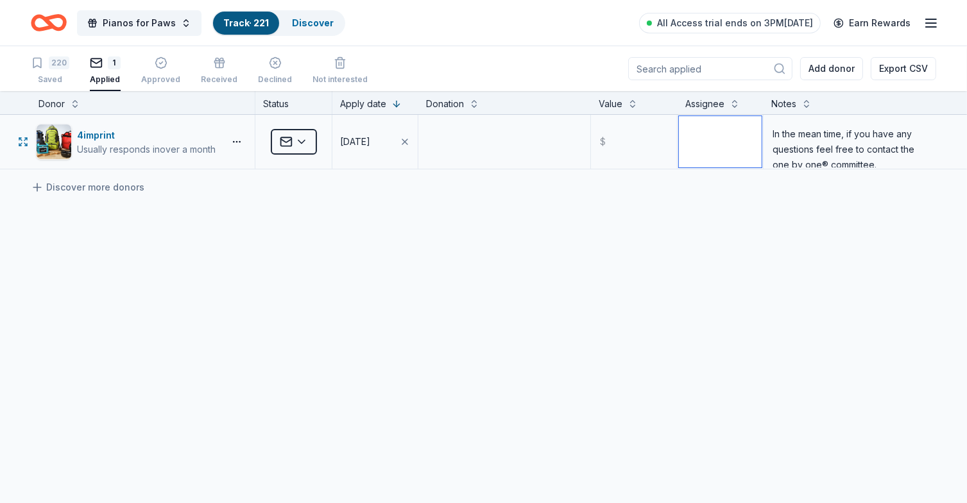
click at [701, 139] on textarea at bounding box center [720, 141] width 83 height 51
type textarea "[PERSON_NAME]"
click at [475, 135] on textarea at bounding box center [504, 141] width 169 height 51
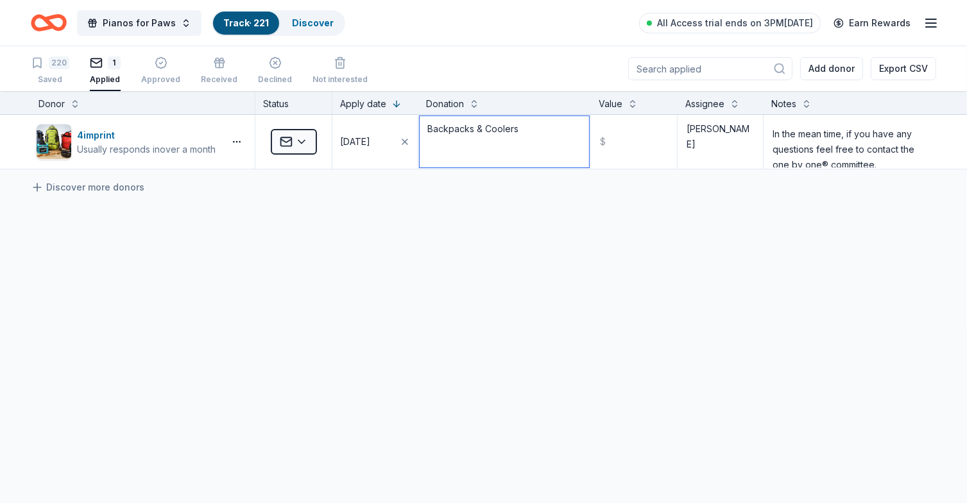
type textarea "Backpacks & Coolers"
click at [495, 228] on div "4imprint Usually responds in over a month Applied [DATE] Backpacks & Coolers $ …" at bounding box center [483, 263] width 967 height 296
click at [244, 21] on link "Track · 221" at bounding box center [246, 22] width 46 height 11
